Goal: Information Seeking & Learning: Check status

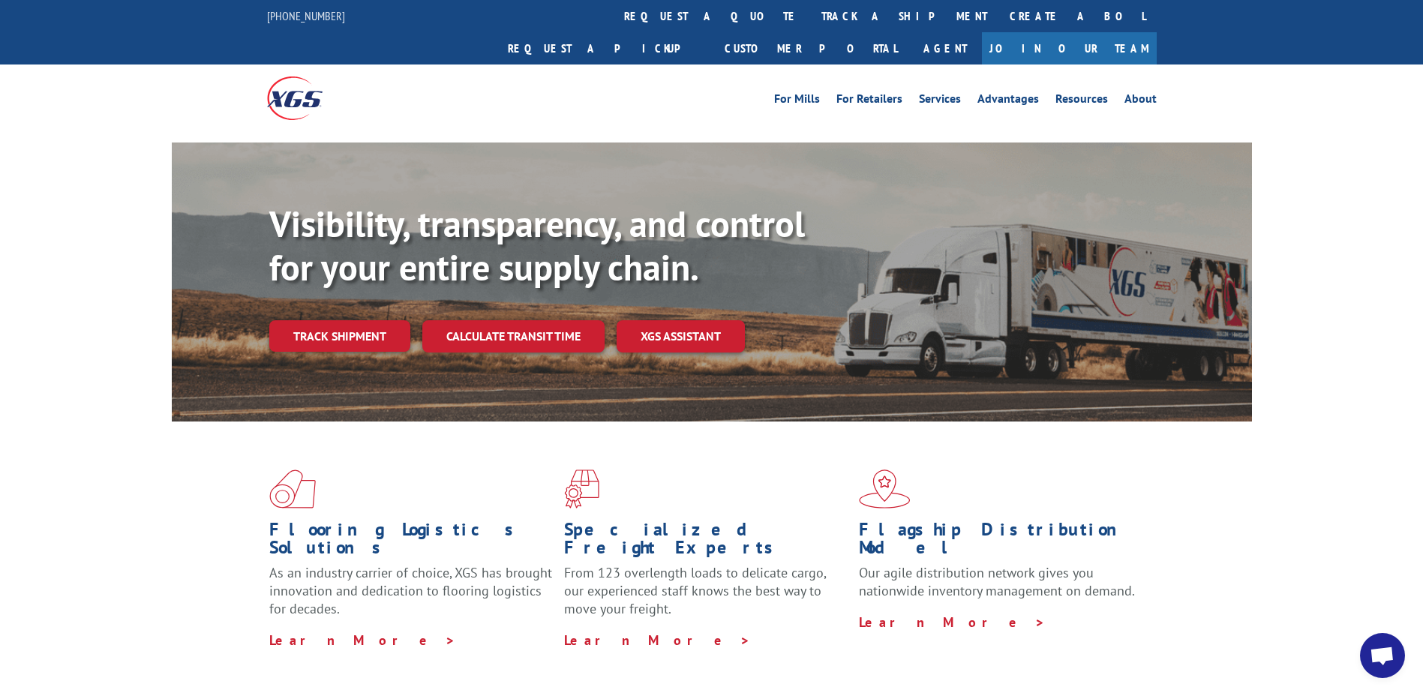
click at [319, 324] on div "Visibility, transparency, and control for your entire supply chain. Track shipm…" at bounding box center [760, 307] width 983 height 209
click at [325, 320] on link "Track shipment" at bounding box center [339, 336] width 141 height 32
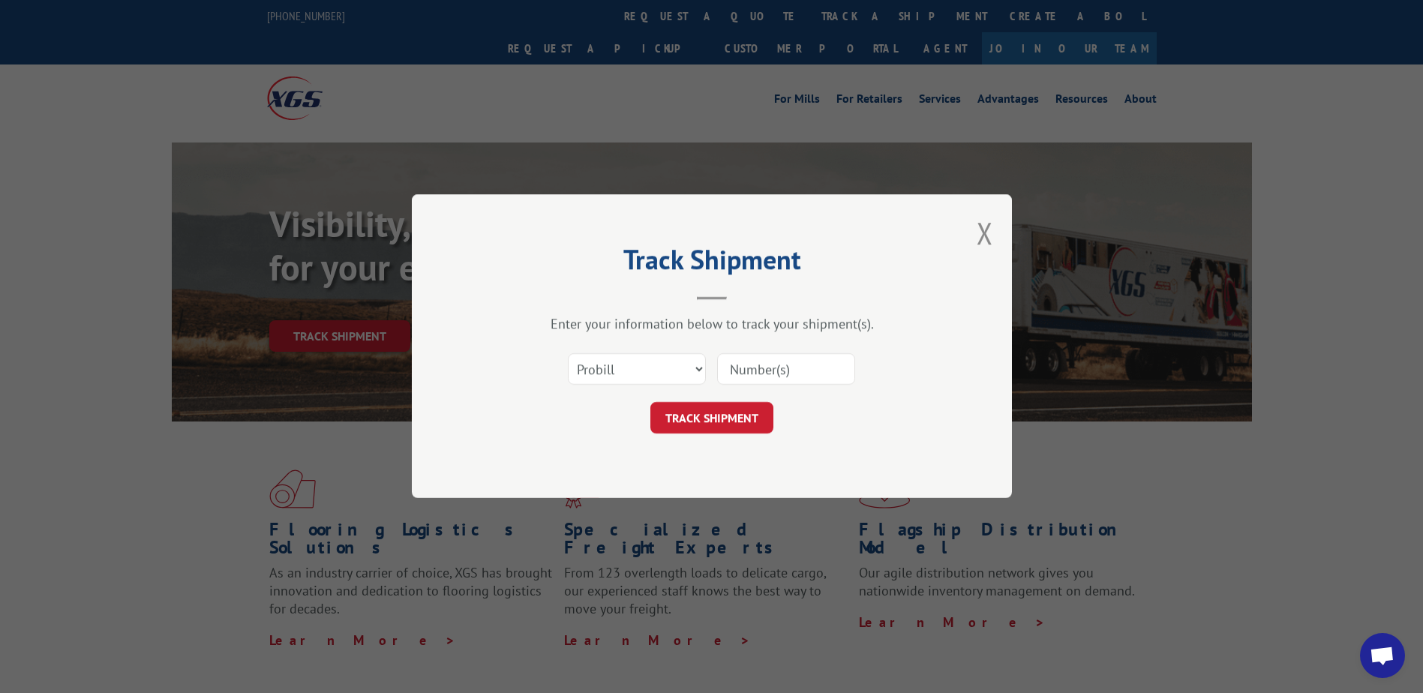
click at [732, 379] on input at bounding box center [786, 370] width 138 height 32
click at [636, 371] on select "Select category... Probill BOL PO" at bounding box center [637, 370] width 138 height 32
select select "bol"
click at [568, 354] on select "Select category... Probill BOL PO" at bounding box center [637, 370] width 138 height 32
click at [725, 383] on div at bounding box center [786, 370] width 138 height 35
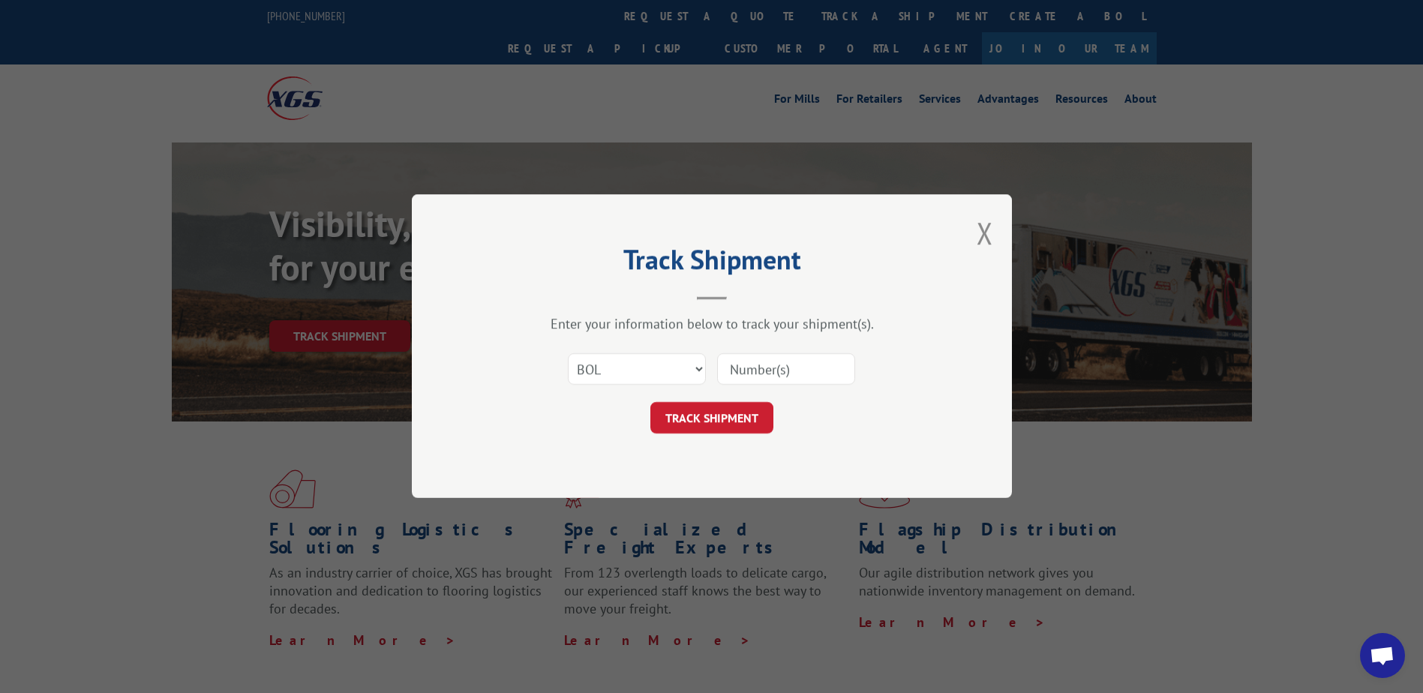
click at [763, 368] on input at bounding box center [786, 370] width 138 height 32
type input "CP-029618-1"
click at [710, 429] on button "TRACK SHIPMENT" at bounding box center [712, 419] width 123 height 32
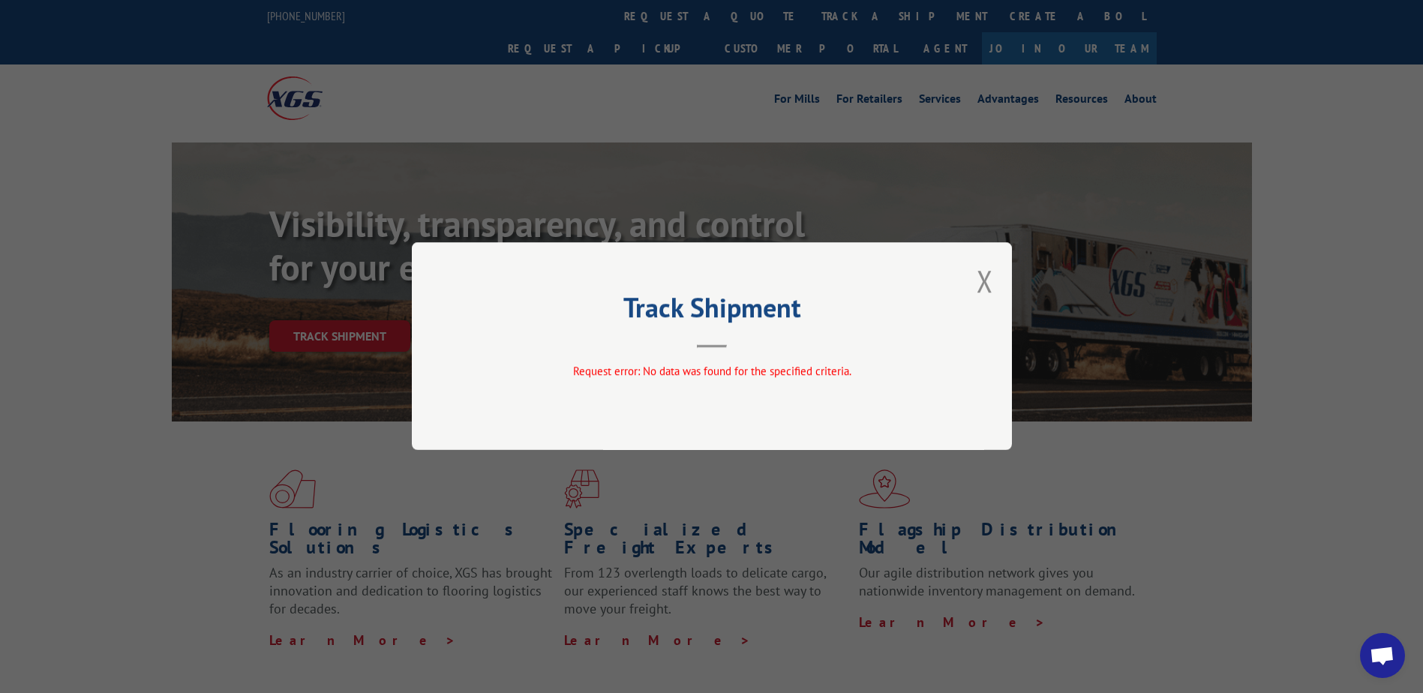
click at [975, 287] on div "Track Shipment Request error: No data was found for the specified criteria." at bounding box center [712, 346] width 600 height 208
click at [337, 295] on div "Track Shipment Request error: No data was found for the specified criteria." at bounding box center [711, 346] width 1423 height 693
click at [993, 279] on div "Track Shipment Request error: No data was found for the specified criteria." at bounding box center [712, 346] width 600 height 208
click at [981, 281] on button "Close modal" at bounding box center [985, 281] width 17 height 40
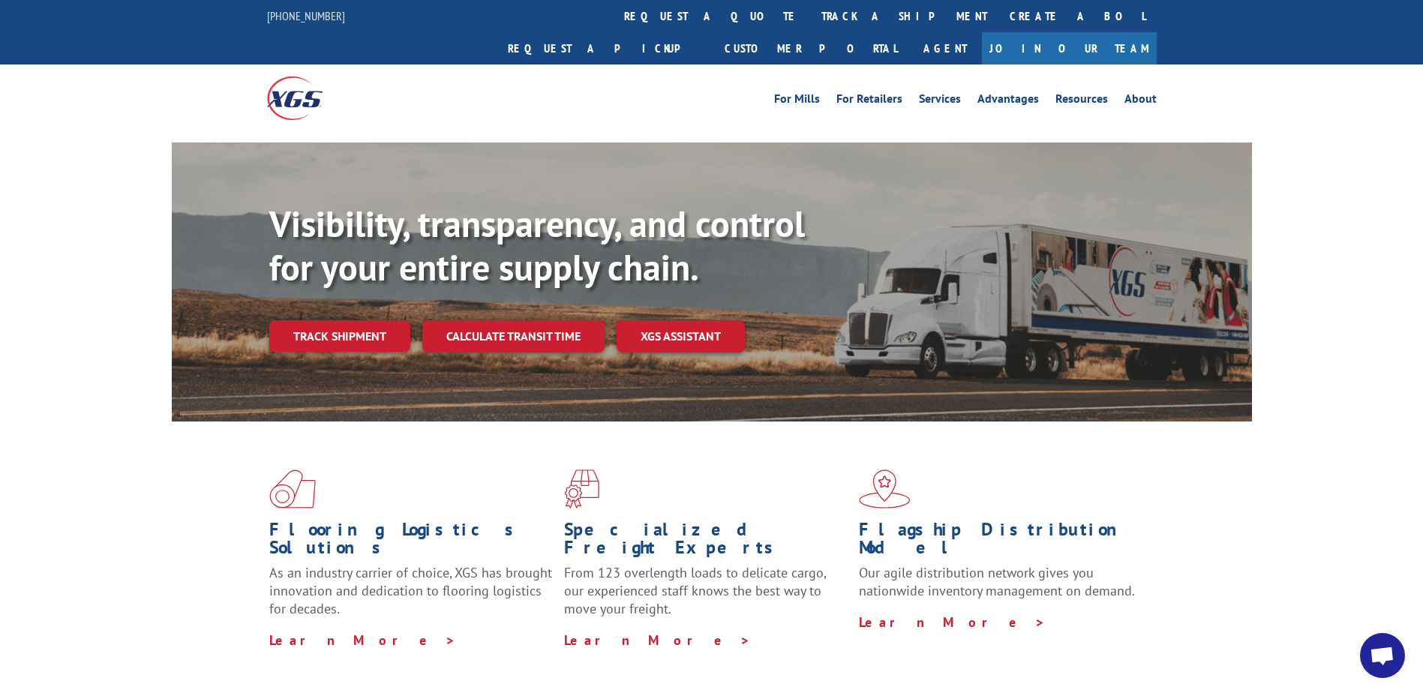
drag, startPoint x: 323, startPoint y: 302, endPoint x: 349, endPoint y: 308, distance: 26.9
click at [322, 320] on link "Track shipment" at bounding box center [339, 336] width 141 height 32
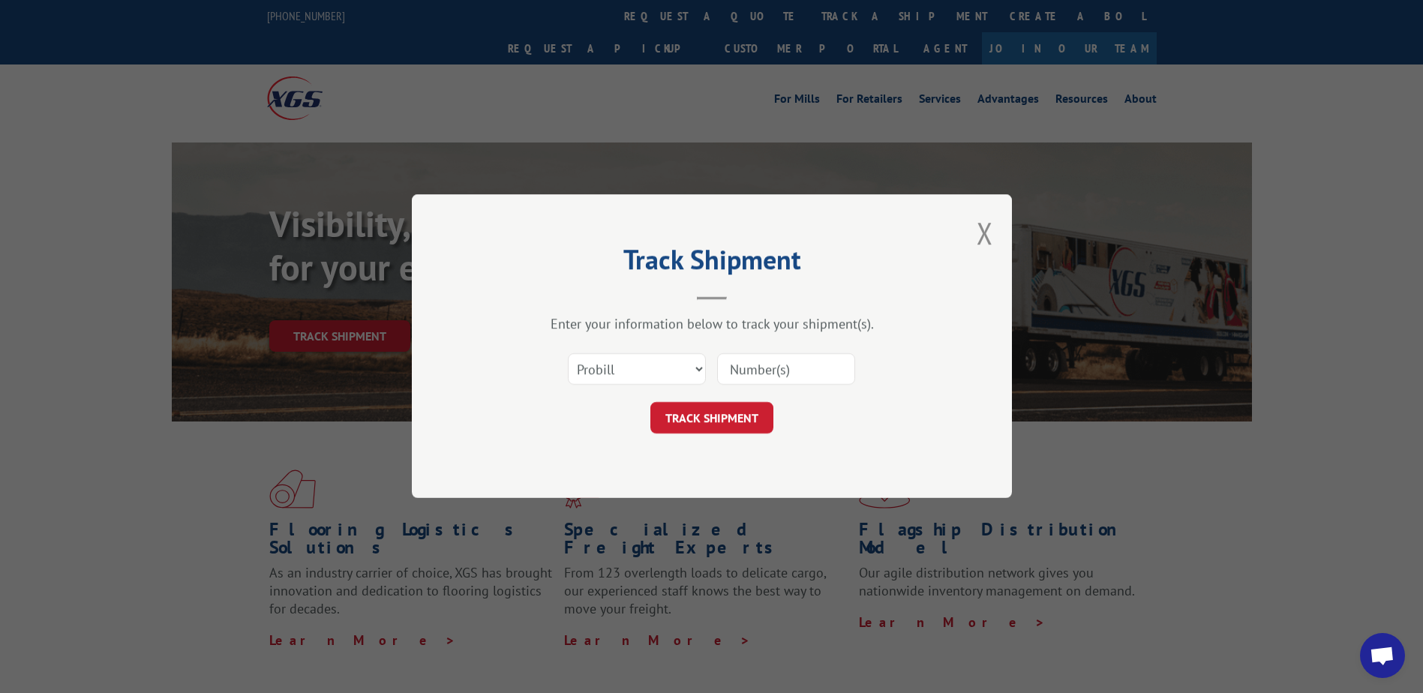
paste input "17592995"
type input "17592995"
click at [685, 425] on button "TRACK SHIPMENT" at bounding box center [712, 419] width 123 height 32
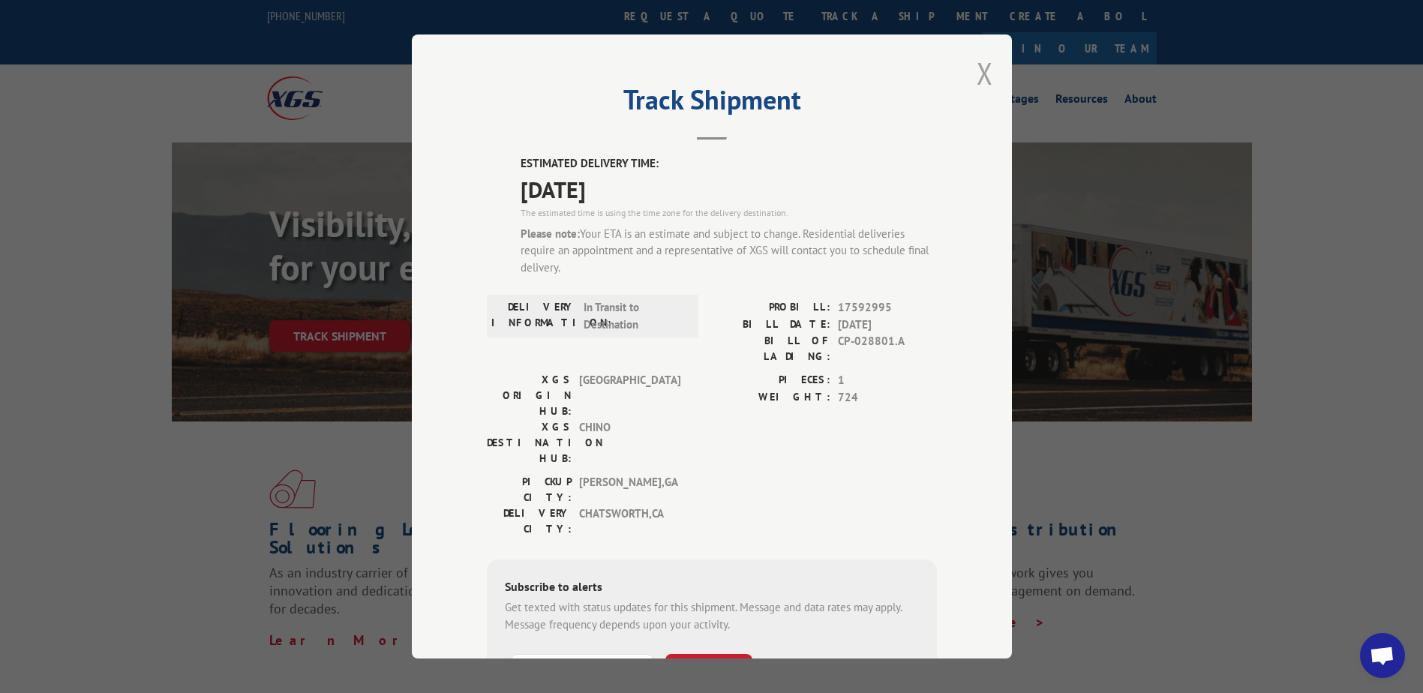
click at [978, 70] on button "Close modal" at bounding box center [985, 73] width 17 height 40
